Goal: Check status: Check status

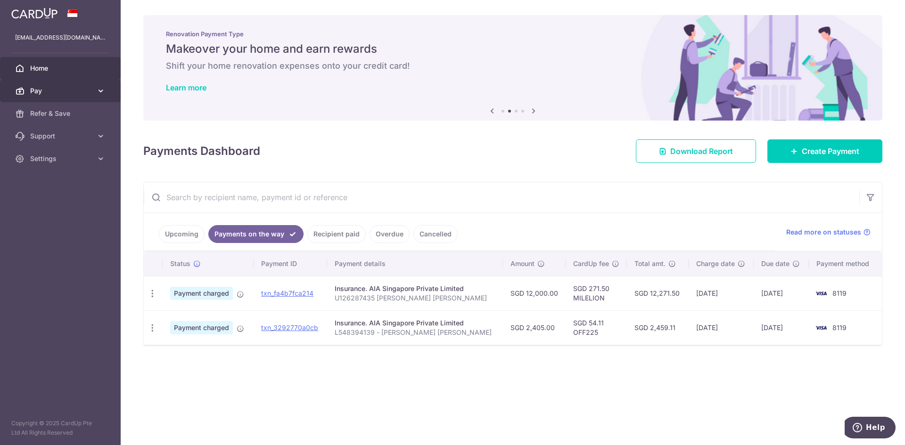
click at [50, 84] on link "Pay" at bounding box center [60, 91] width 121 height 23
click at [342, 235] on link "Recipient paid" at bounding box center [336, 234] width 58 height 18
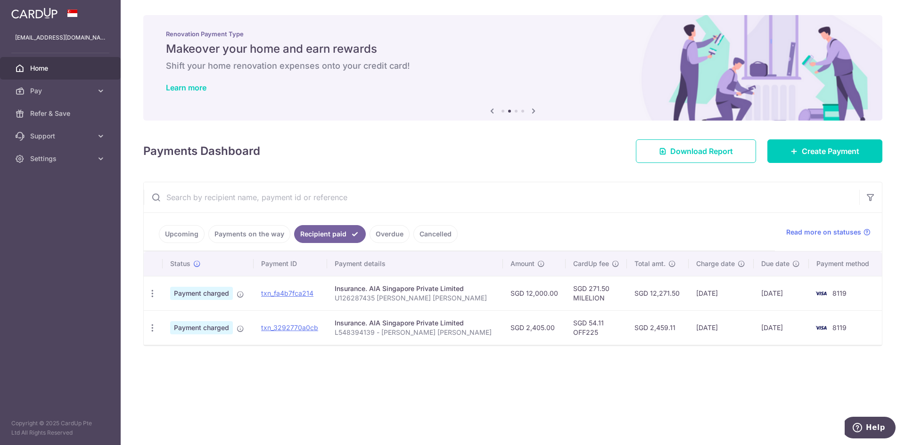
click at [242, 225] on ul "Upcoming Payments on the way Recipient paid Overdue Cancelled" at bounding box center [459, 232] width 631 height 38
click at [253, 237] on link "Payments on the way" at bounding box center [249, 234] width 82 height 18
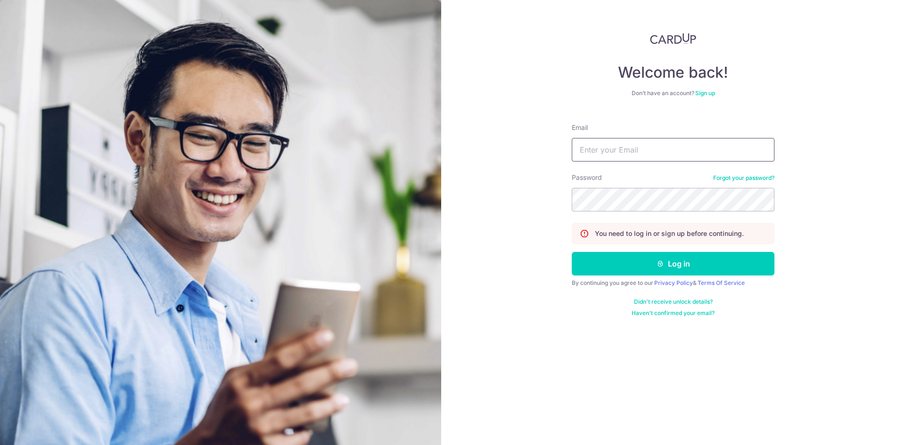
click at [639, 157] on input "Email" at bounding box center [673, 150] width 203 height 24
type input "[EMAIL_ADDRESS][DOMAIN_NAME]"
click at [572, 252] on button "Log in" at bounding box center [673, 264] width 203 height 24
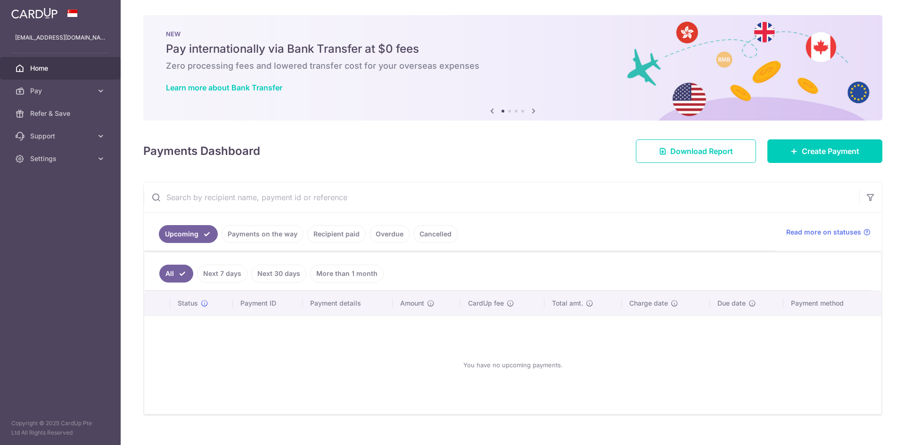
click at [289, 235] on link "Payments on the way" at bounding box center [262, 234] width 82 height 18
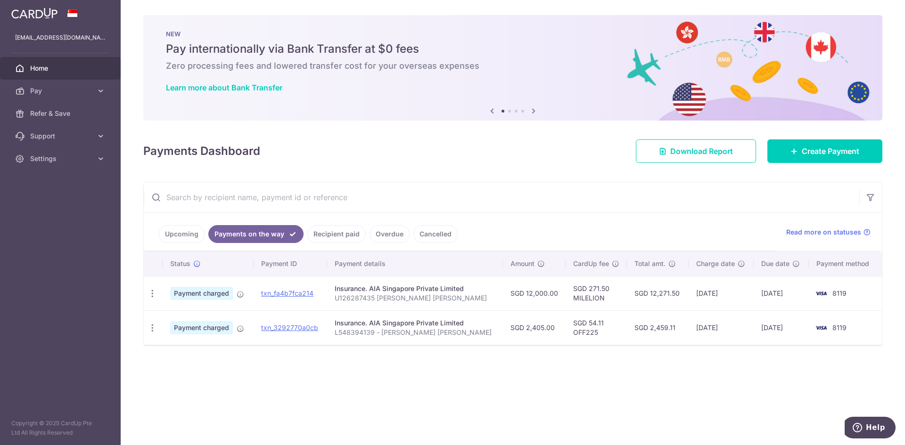
click at [333, 238] on link "Recipient paid" at bounding box center [336, 234] width 58 height 18
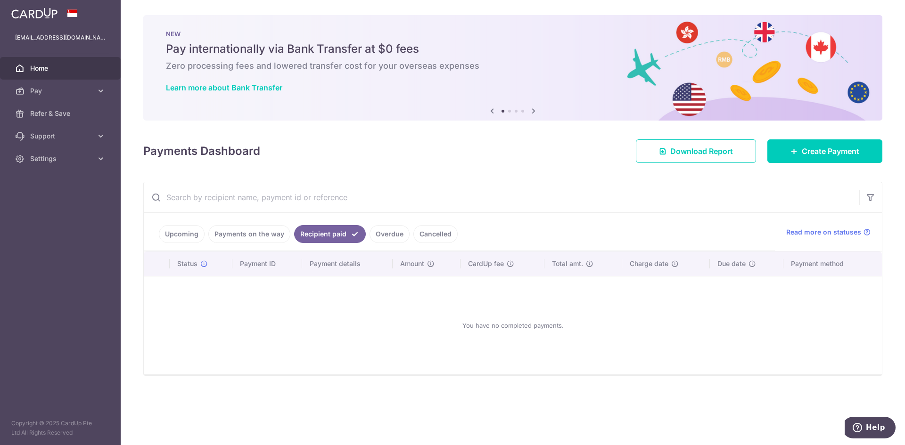
click at [264, 236] on link "Payments on the way" at bounding box center [249, 234] width 82 height 18
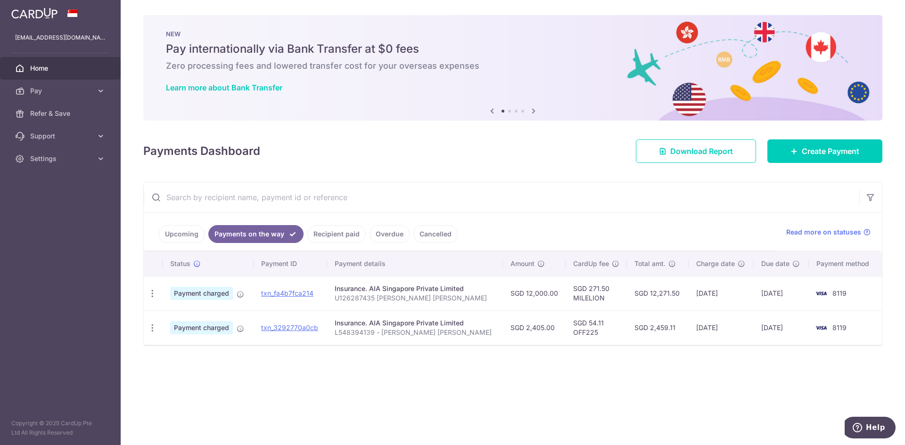
click at [311, 233] on link "Recipient paid" at bounding box center [336, 234] width 58 height 18
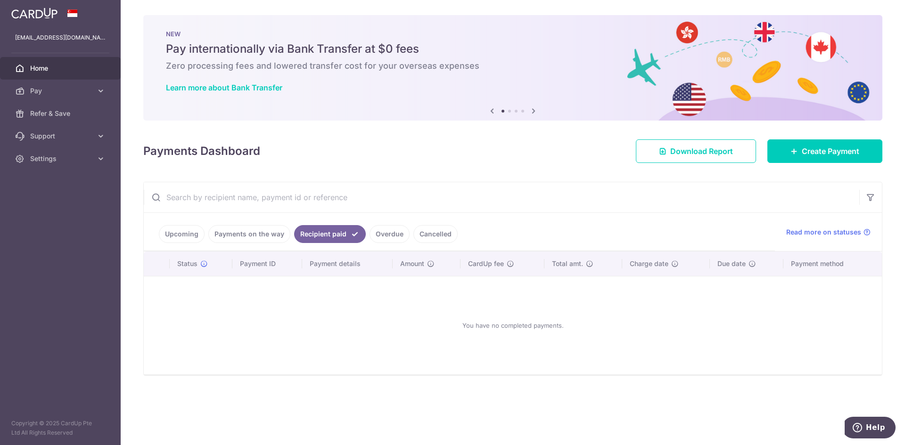
click at [283, 233] on link "Payments on the way" at bounding box center [249, 234] width 82 height 18
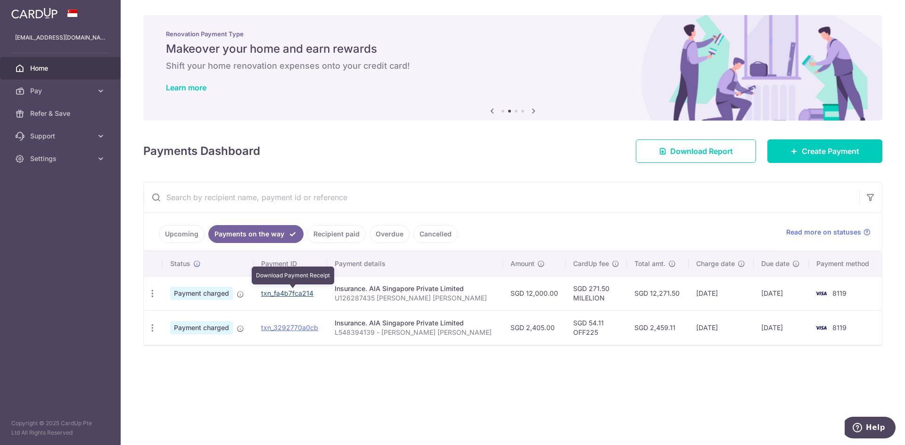
click at [283, 294] on link "txn_fa4b7fca214" at bounding box center [287, 293] width 52 height 8
